Goal: Navigation & Orientation: Find specific page/section

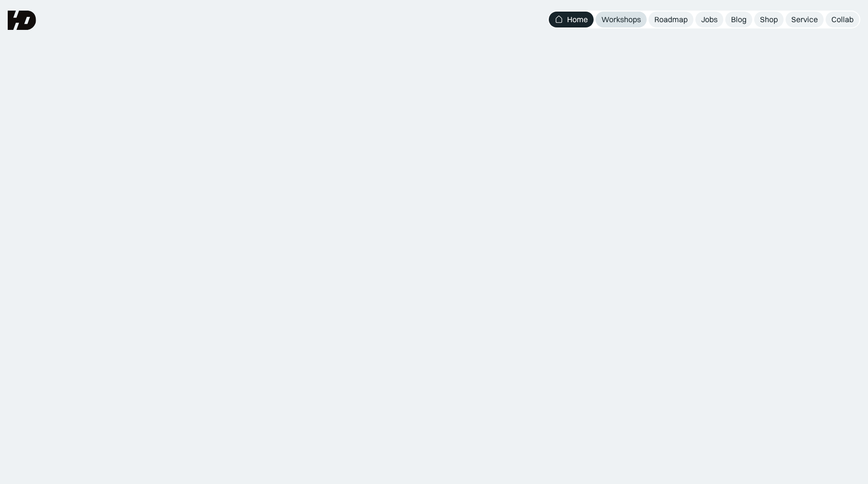
click at [617, 27] on link "Workshops" at bounding box center [620, 20] width 51 height 16
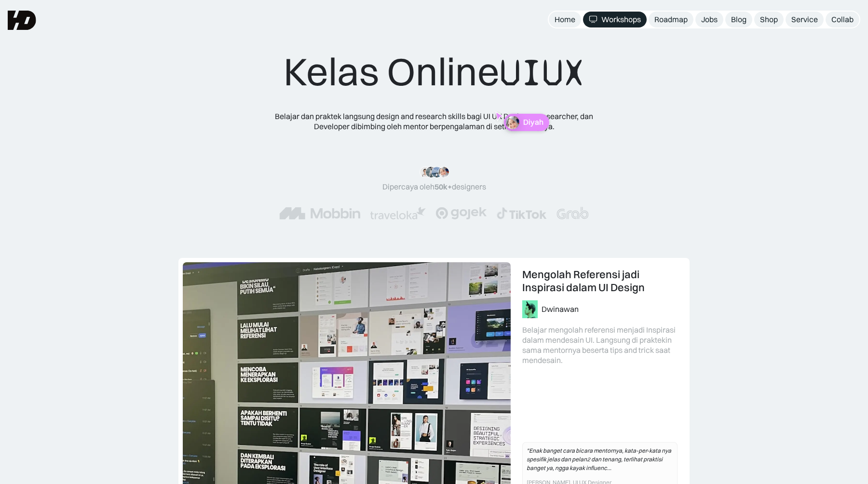
click at [529, 123] on p "Diyah" at bounding box center [533, 122] width 20 height 9
click at [494, 119] on img at bounding box center [492, 115] width 16 height 24
click at [482, 95] on div "Diyah" at bounding box center [495, 105] width 58 height 24
click at [471, 96] on div "Diyah" at bounding box center [488, 99] width 45 height 17
click at [433, 86] on img at bounding box center [435, 80] width 16 height 24
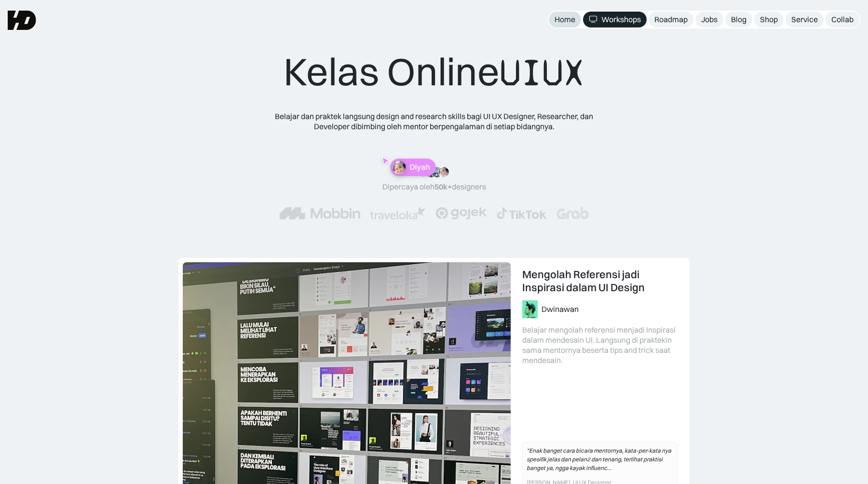
click at [560, 18] on div "Home" at bounding box center [564, 19] width 21 height 10
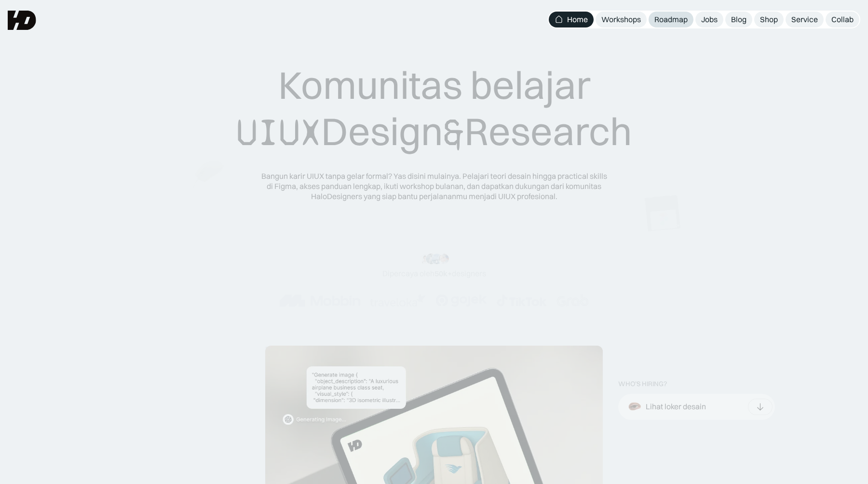
click at [681, 23] on div "Roadmap" at bounding box center [670, 19] width 33 height 10
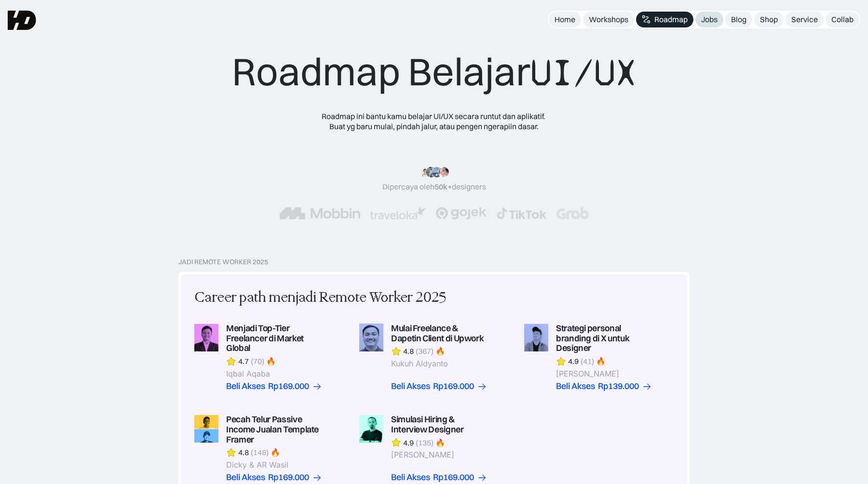
click at [712, 17] on div "Jobs" at bounding box center [709, 19] width 16 height 10
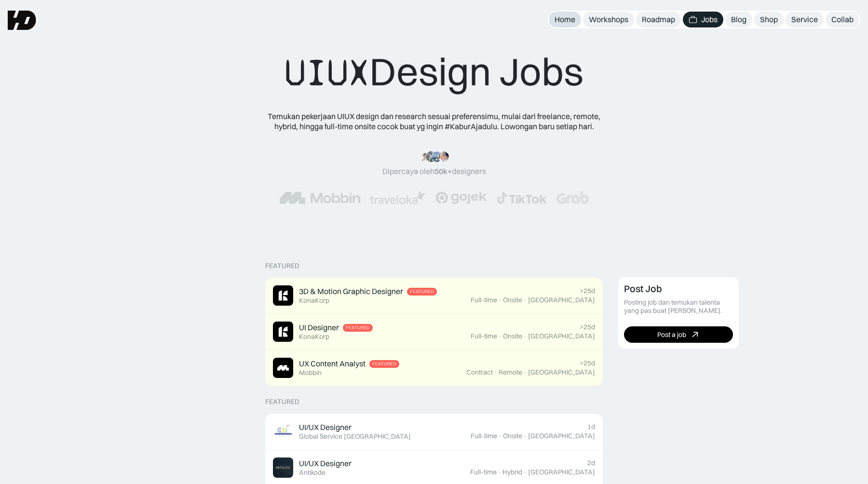
click at [563, 19] on div "Home" at bounding box center [564, 19] width 21 height 10
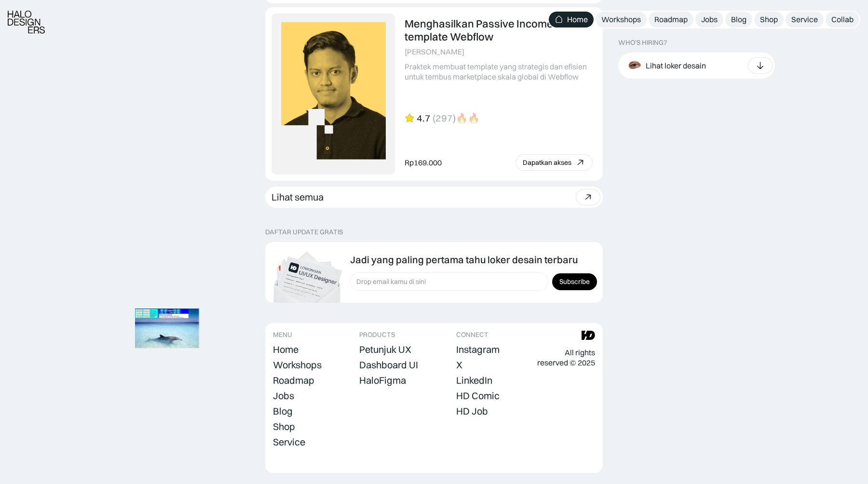
scroll to position [2639, 0]
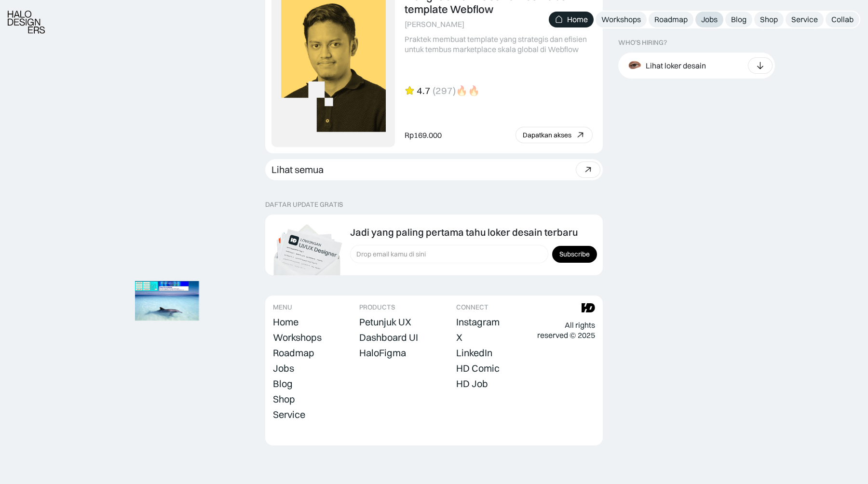
click at [706, 22] on div "Jobs" at bounding box center [709, 19] width 16 height 10
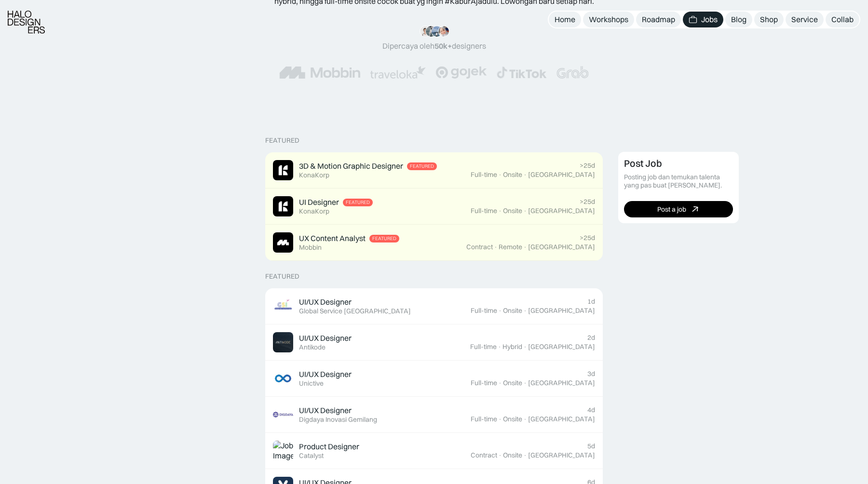
scroll to position [133, 0]
